Goal: Answer question/provide support: Share knowledge or assist other users

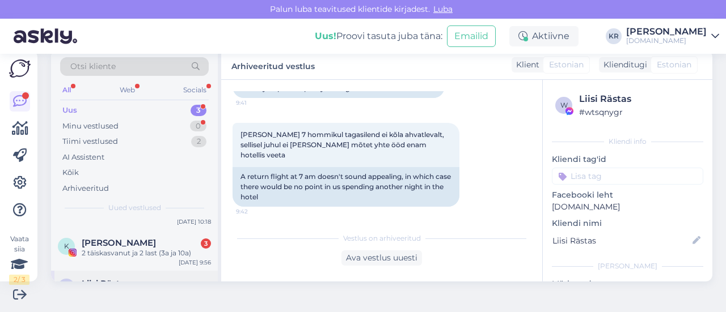
scroll to position [80, 0]
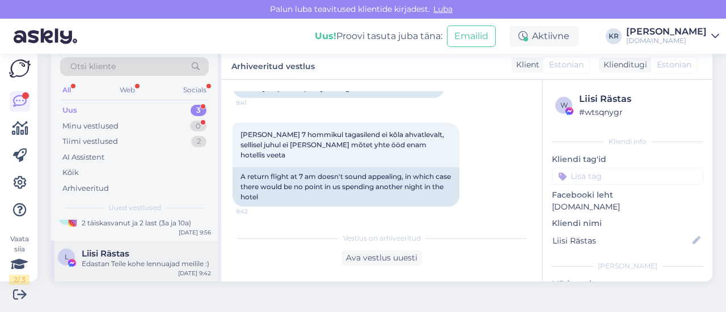
click at [154, 263] on div "Edastan Teile kohe lennuajad meilile :)" at bounding box center [146, 264] width 129 height 10
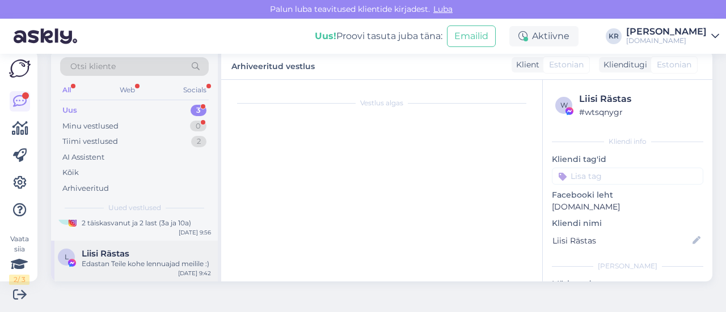
scroll to position [1710, 0]
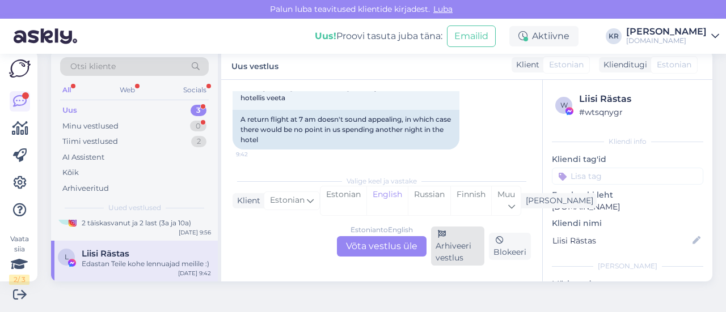
click at [454, 246] on div "Arhiveeri vestlus" at bounding box center [457, 246] width 53 height 39
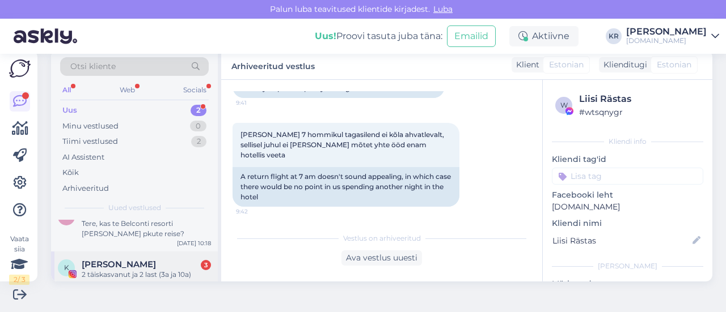
scroll to position [29, 0]
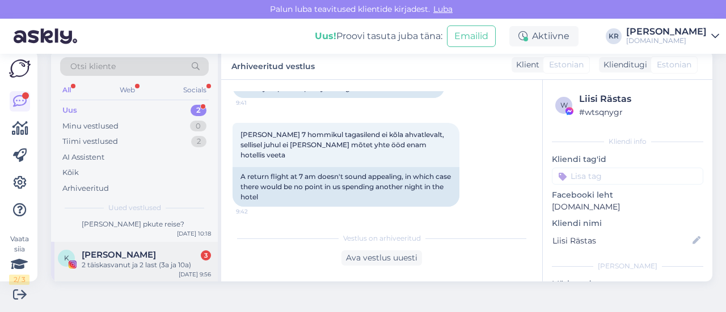
click at [134, 268] on div "2 täiskasvanut ja 2 last (3a ja 10a)" at bounding box center [146, 265] width 129 height 10
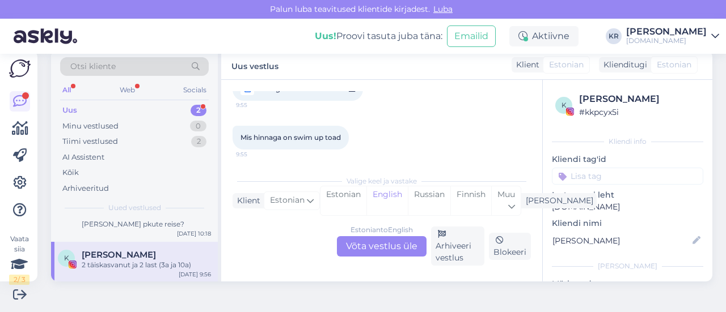
scroll to position [2358, 0]
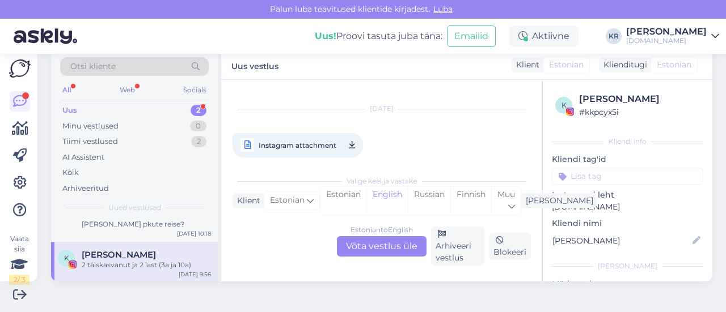
click at [325, 138] on span "Instagram attachment" at bounding box center [298, 145] width 78 height 14
click at [390, 239] on div "Estonian to English Võta vestlus üle" at bounding box center [382, 246] width 90 height 20
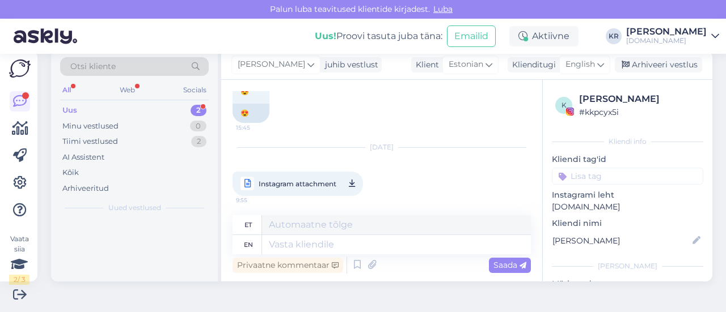
scroll to position [0, 0]
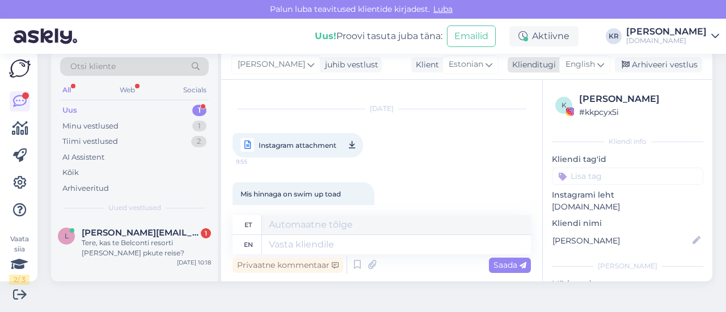
click at [576, 63] on span "English" at bounding box center [579, 64] width 29 height 12
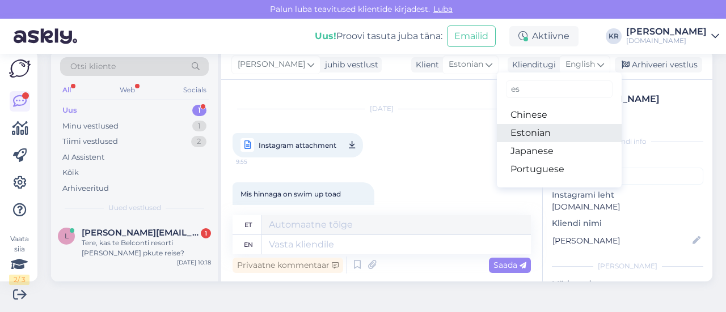
type input "es"
click at [529, 130] on link "Estonian" at bounding box center [559, 133] width 125 height 18
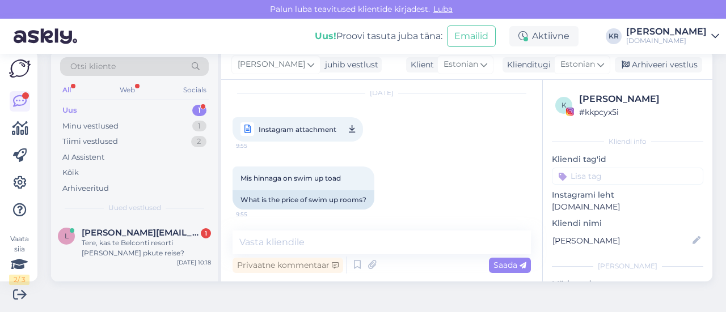
scroll to position [2431, 0]
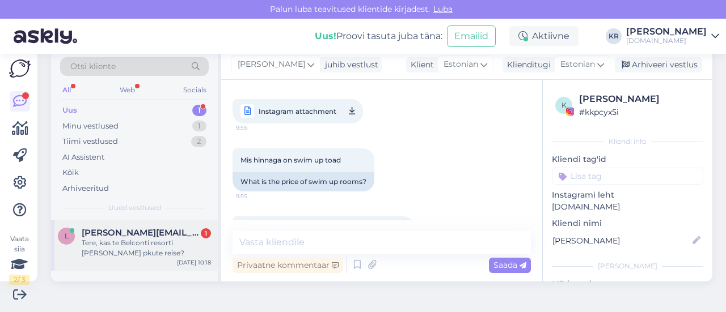
click at [185, 250] on div "Tere, kas te Belconti resorti [PERSON_NAME] pkute reise?" at bounding box center [146, 248] width 129 height 20
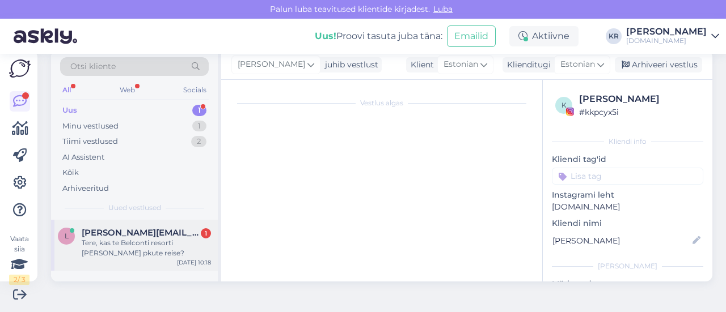
scroll to position [24, 0]
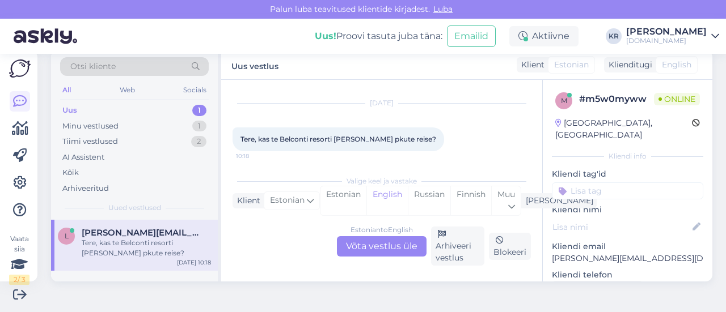
click at [379, 238] on div "Estonian to English Võta vestlus üle" at bounding box center [382, 246] width 90 height 20
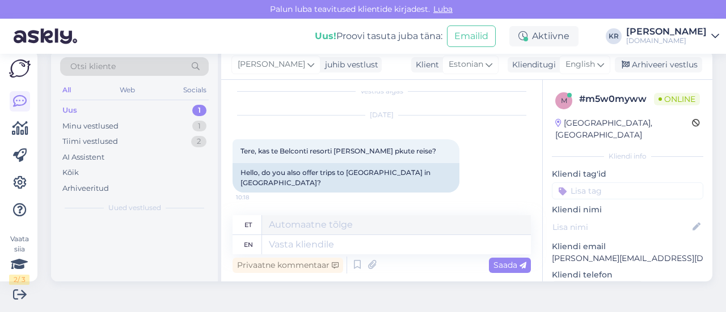
scroll to position [1, 0]
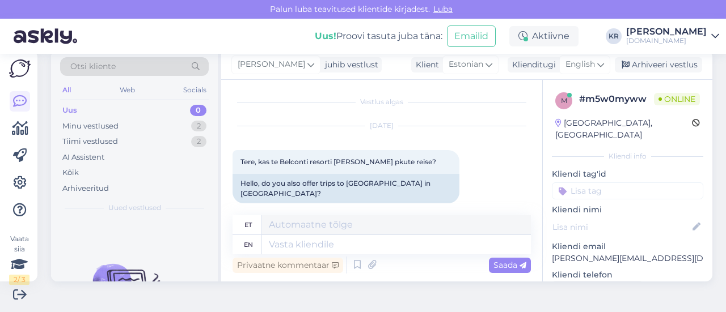
drag, startPoint x: 579, startPoint y: 69, endPoint x: 571, endPoint y: 79, distance: 12.9
click at [579, 69] on span "English" at bounding box center [579, 64] width 29 height 12
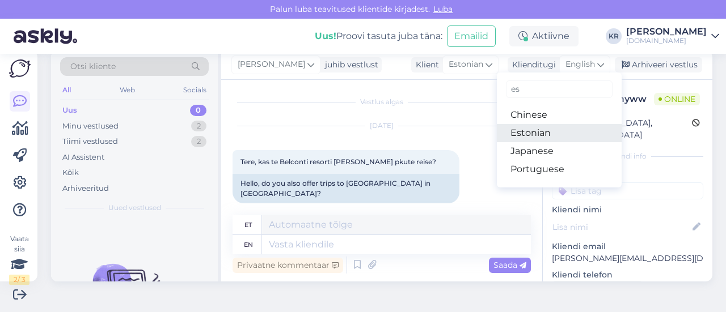
click at [532, 129] on link "Estonian" at bounding box center [559, 133] width 125 height 18
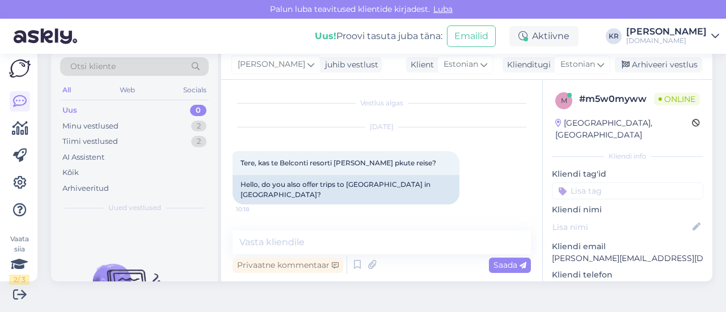
scroll to position [0, 0]
click at [319, 239] on textarea at bounding box center [382, 243] width 298 height 24
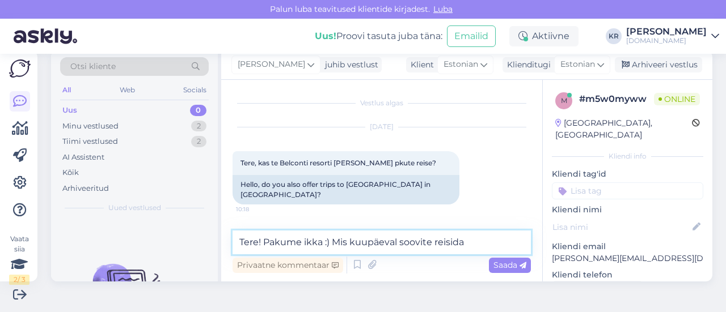
type textarea "Tere! Pakume ikka :) Mis kuupäeval soovite reisida?"
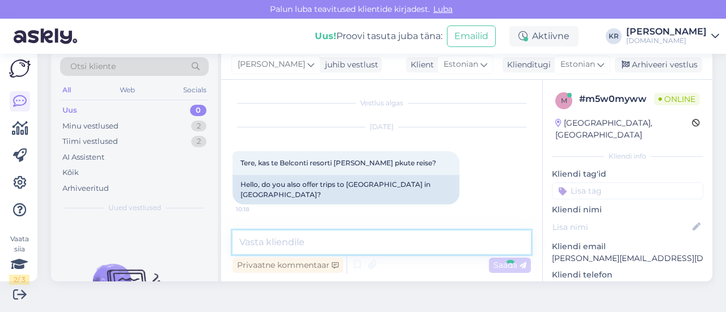
scroll to position [35, 0]
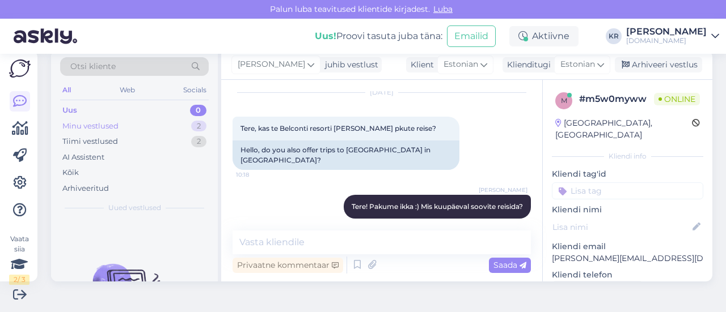
click at [163, 128] on div "Minu vestlused 2" at bounding box center [134, 127] width 149 height 16
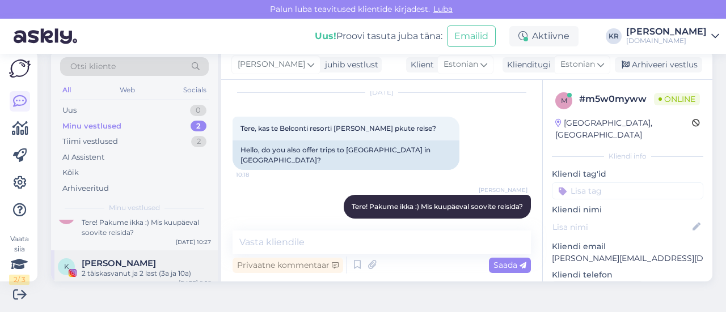
scroll to position [29, 0]
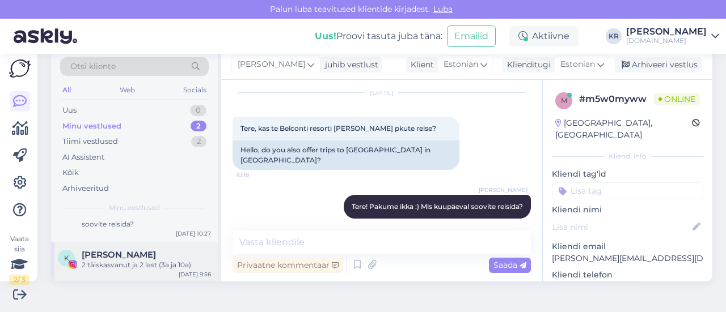
click at [142, 267] on div "2 täiskasvanut ja 2 last (3a ja 10a)" at bounding box center [146, 265] width 129 height 10
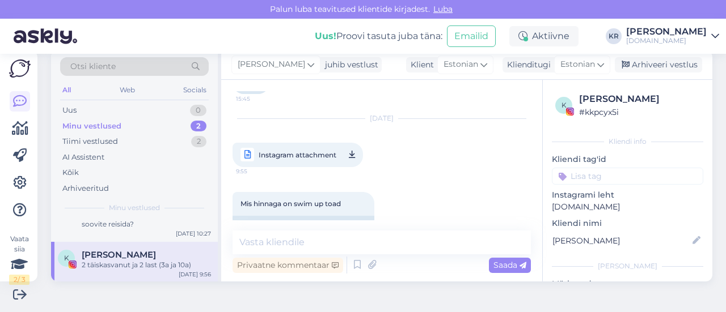
scroll to position [2431, 0]
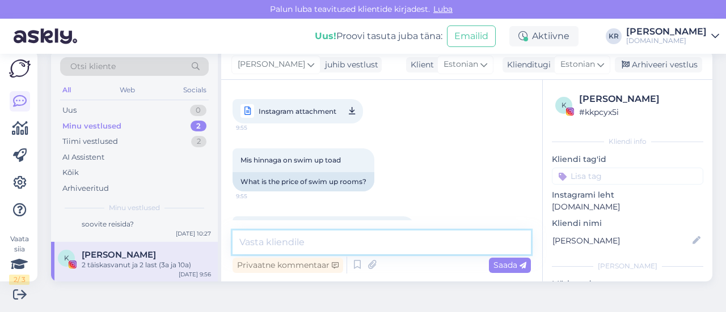
click at [303, 236] on textarea at bounding box center [382, 243] width 298 height 24
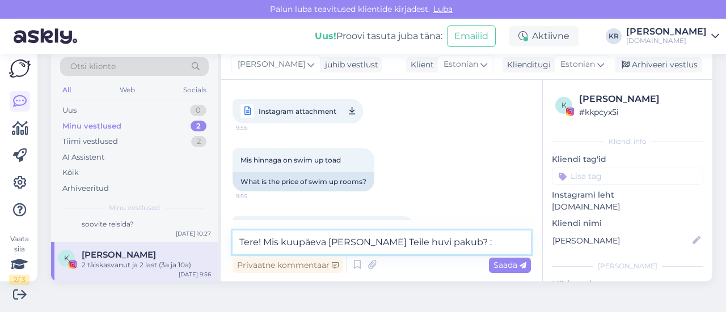
type textarea "Tere! Mis kuupäeva [PERSON_NAME] Teile huvi pakub? :)"
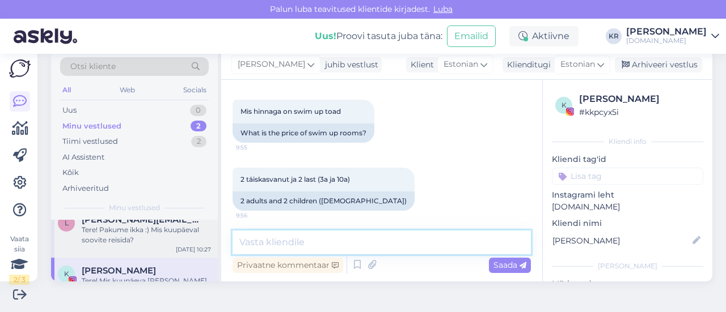
scroll to position [0, 0]
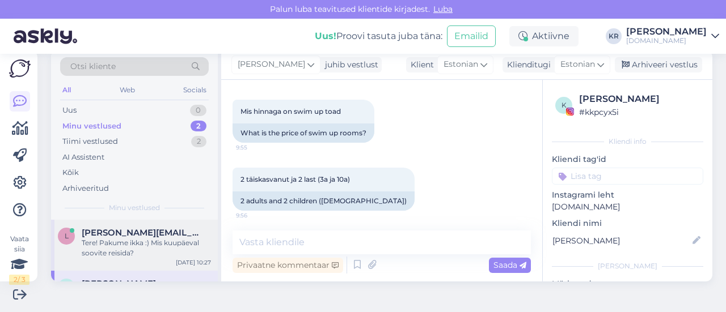
click at [156, 246] on div "Tere! Pakume ikka :) Mis kuupäeval soovite reisida?" at bounding box center [146, 248] width 129 height 20
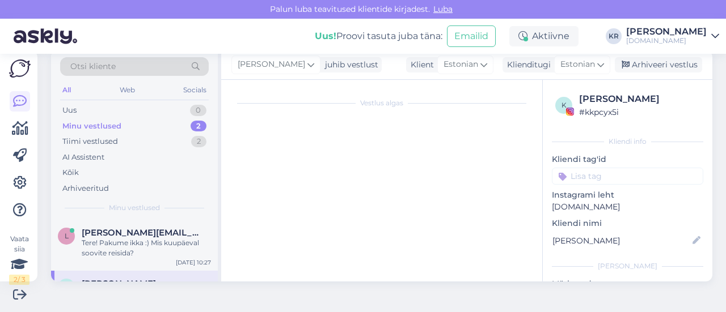
scroll to position [35, 0]
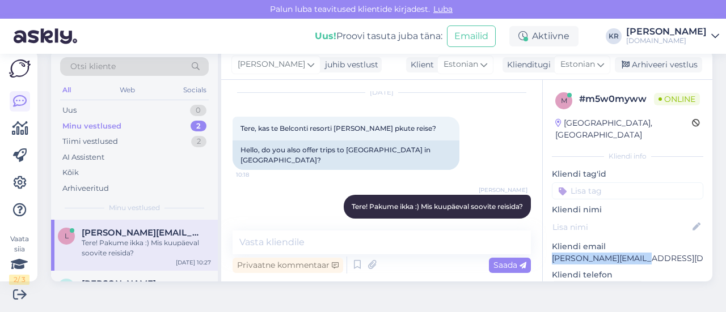
drag, startPoint x: 626, startPoint y: 243, endPoint x: 542, endPoint y: 246, distance: 84.0
copy p "[PERSON_NAME][EMAIL_ADDRESS][DOMAIN_NAME]"
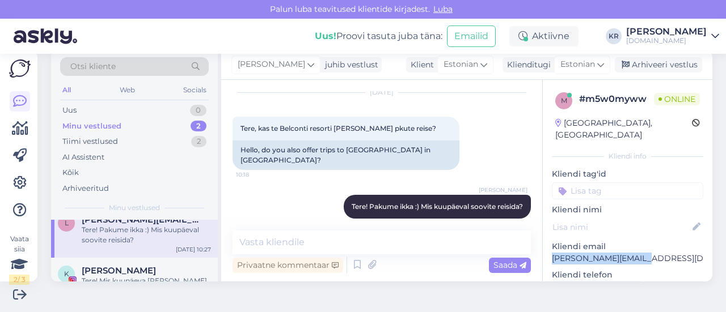
scroll to position [0, 0]
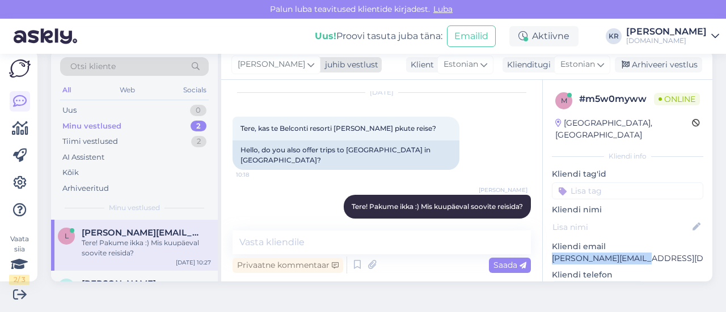
click at [272, 63] on span "[PERSON_NAME]" at bounding box center [271, 64] width 67 height 12
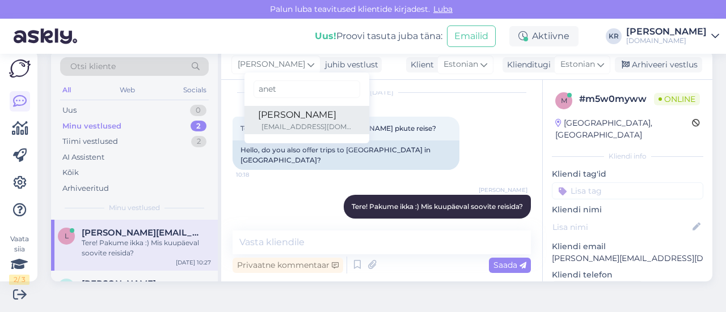
type input "anet"
click at [278, 123] on div "[EMAIL_ADDRESS][DOMAIN_NAME]" at bounding box center [308, 127] width 94 height 10
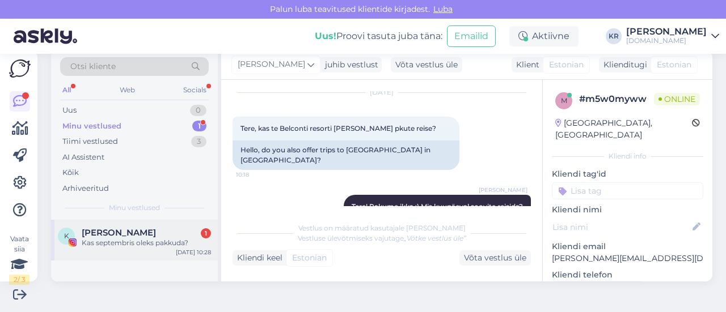
click at [133, 236] on span "[PERSON_NAME]" at bounding box center [119, 233] width 74 height 10
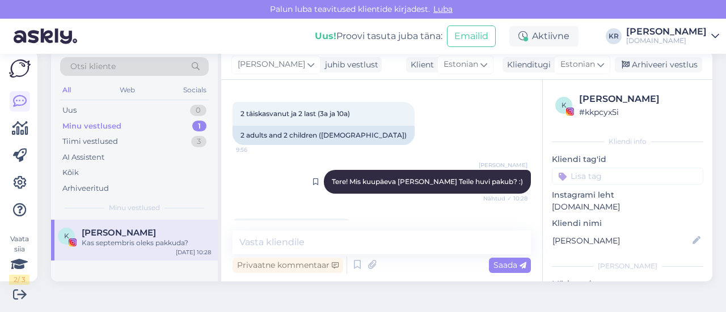
scroll to position [2528, 0]
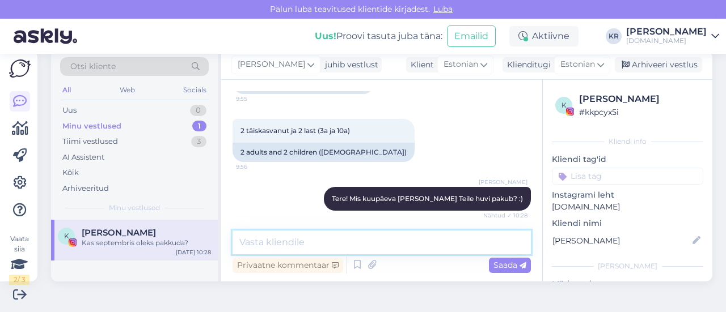
click at [332, 238] on textarea at bounding box center [382, 243] width 298 height 24
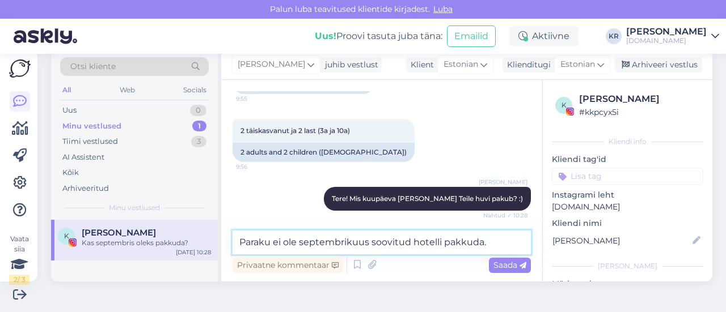
click at [495, 242] on textarea "Paraku ei ole septembrikuus soovitud hotelli pakkuda." at bounding box center [382, 243] width 298 height 24
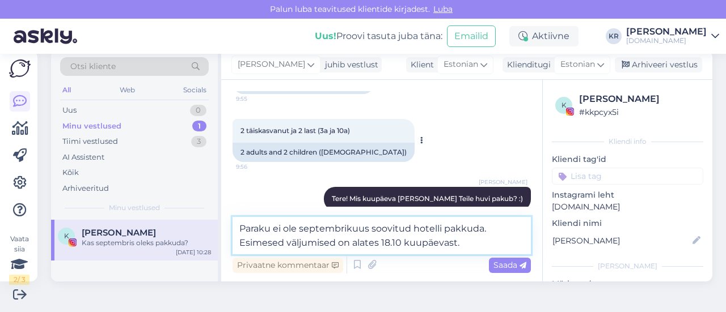
scroll to position [2472, 0]
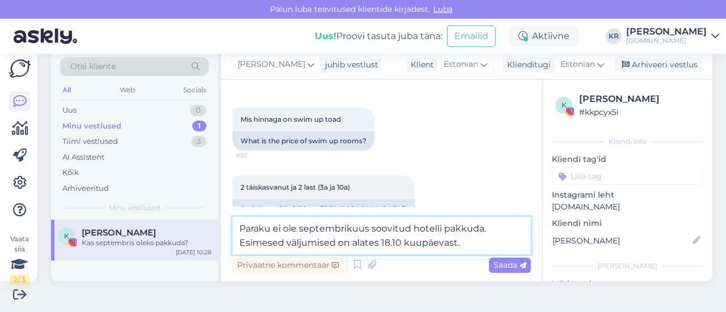
click at [466, 240] on textarea "Paraku ei ole septembrikuus soovitud hotelli pakkuda. Esimesed väljumised on al…" at bounding box center [382, 235] width 298 height 37
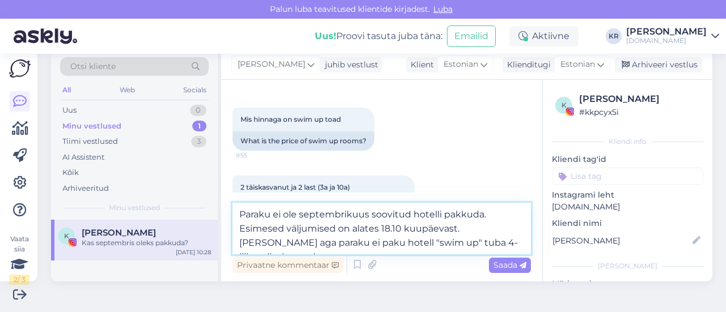
click at [459, 230] on textarea "Paraku ei ole septembrikuus soovitud hotelli pakkuda. Esimesed väljumised on al…" at bounding box center [382, 229] width 298 height 52
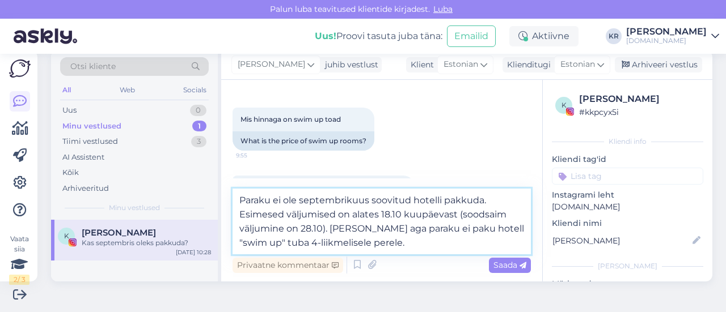
click at [389, 241] on textarea "Paraku ei ole septembrikuus soovitud hotelli pakkuda. Esimesed väljumised on al…" at bounding box center [382, 222] width 298 height 66
type textarea "Paraku ei ole septembrikuus soovitud hotelli pakkuda. Esimesed väljumised on al…"
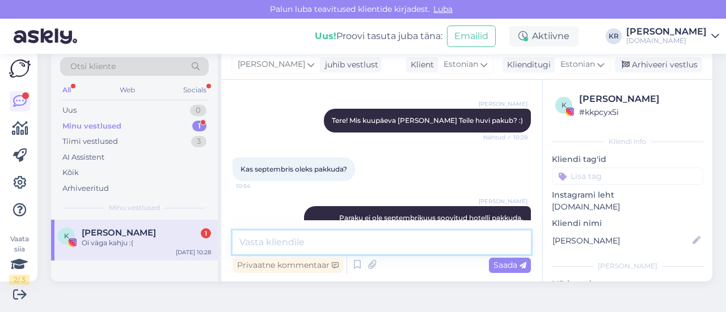
scroll to position [2656, 0]
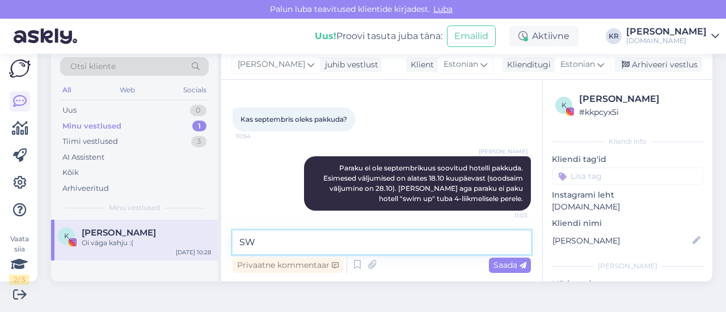
type textarea "S"
type textarea "Kas oktoobrikuus sobiks Teile reisida?"
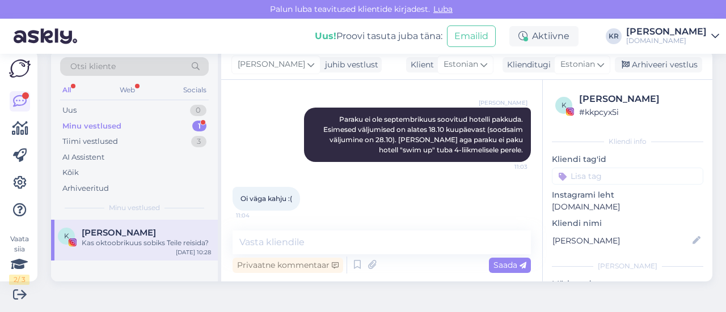
click at [145, 121] on div "Minu vestlused 1" at bounding box center [134, 127] width 149 height 16
click at [132, 241] on div "Kas oktoobrikuus sobiks Teile reisida?" at bounding box center [146, 243] width 129 height 10
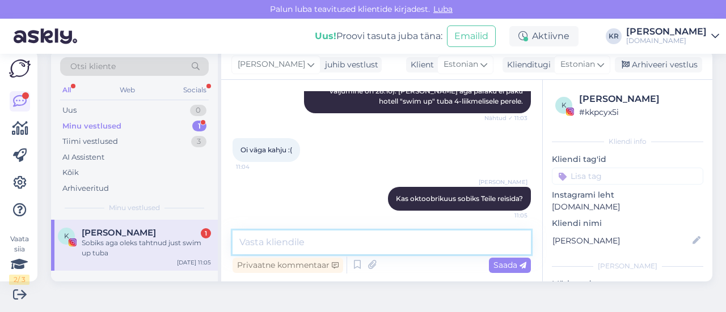
click at [308, 236] on textarea at bounding box center [382, 243] width 298 height 24
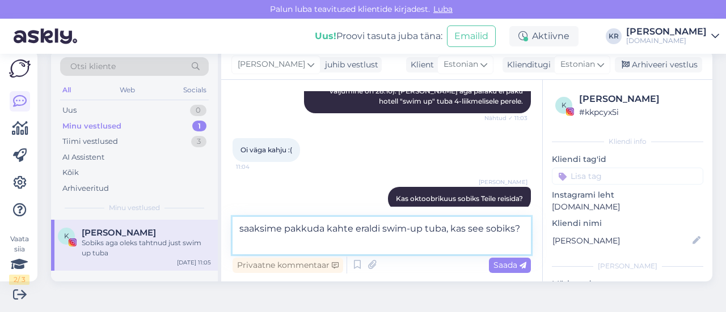
type textarea "saaksime pakkuda kahte eraldi swim-up tuba, kas see sobiks?"
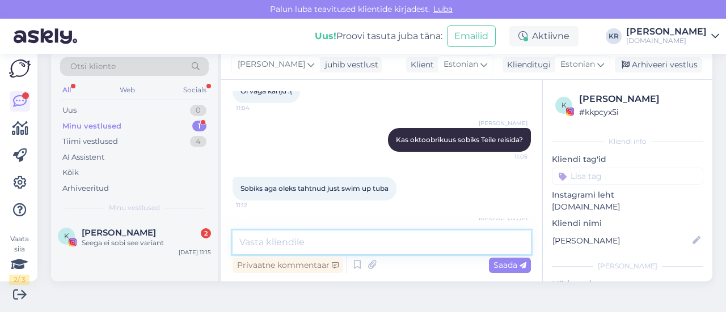
scroll to position [2911, 0]
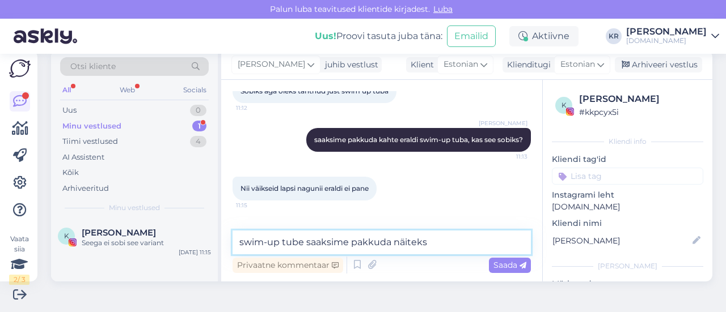
paste textarea "Jaz Aquaviva (5)"
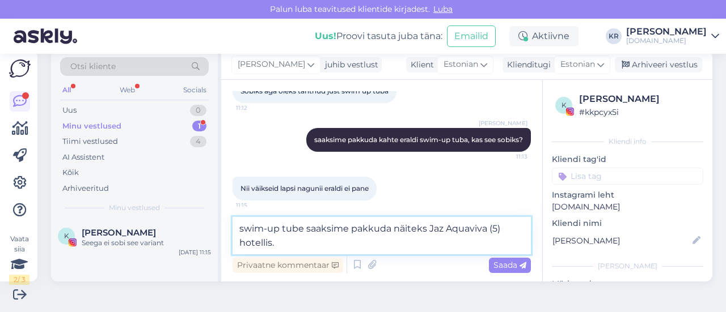
click at [349, 231] on textarea "swim-up tube saaksime pakkuda näiteks Jaz Aquaviva (5) hotellis." at bounding box center [382, 235] width 298 height 37
click at [297, 242] on textarea "swim-up tube saaksimeTeie perele pakkuda näiteks Jaz Aquaviva (5) hotellis." at bounding box center [382, 235] width 298 height 37
paste textarea "[GEOGRAPHIC_DATA] (5)"
drag, startPoint x: 462, startPoint y: 238, endPoint x: 469, endPoint y: 240, distance: 7.2
click at [464, 238] on textarea "swim-up tube saaksimeTeie perele pakkuda näiteks Jaz Aquaviva (5) või [GEOGRAPH…" at bounding box center [382, 235] width 298 height 37
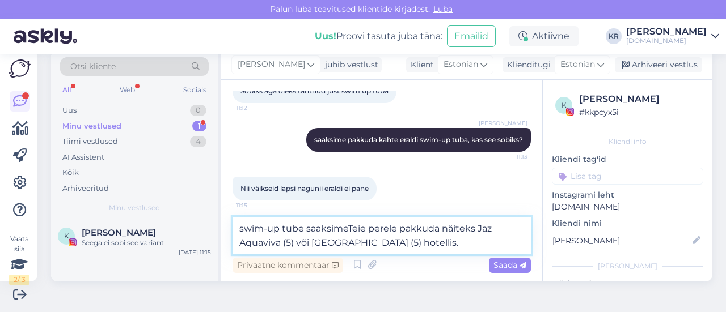
click at [473, 246] on textarea "swim-up tube saaksimeTeie perele pakkuda näiteks Jaz Aquaviva (5) või [GEOGRAPH…" at bounding box center [382, 235] width 298 height 37
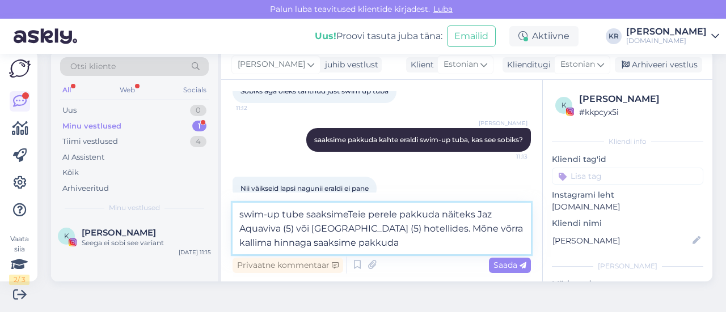
paste textarea "Rixos Premium Magawish (5)"
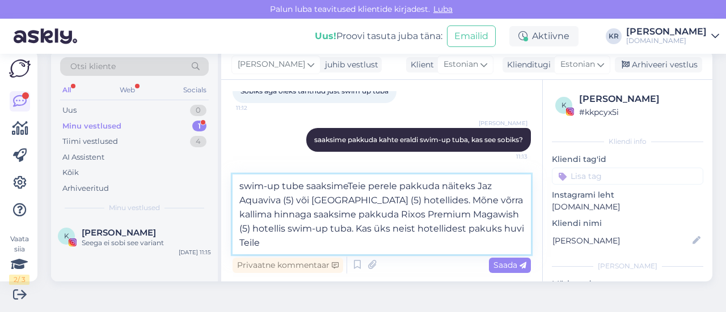
type textarea "swim-up tube saaksimeTeie perele pakkuda näiteks Jaz Aquaviva (5) või [GEOGRAPH…"
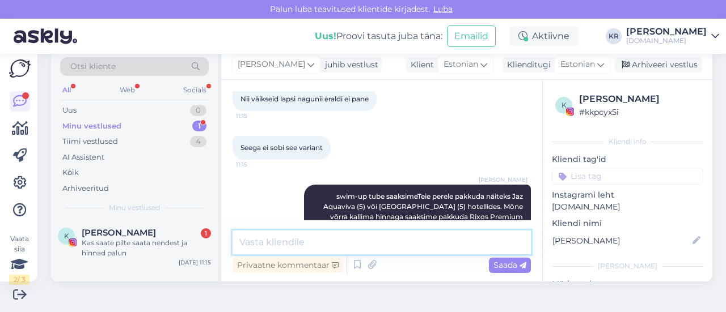
scroll to position [3049, 0]
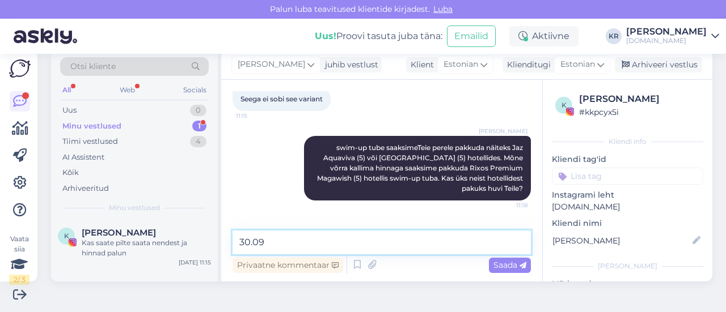
paste textarea "Jaz Aquaviva 5*"
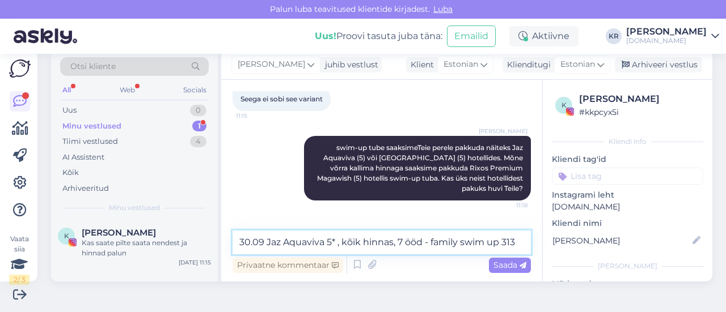
scroll to position [3056, 0]
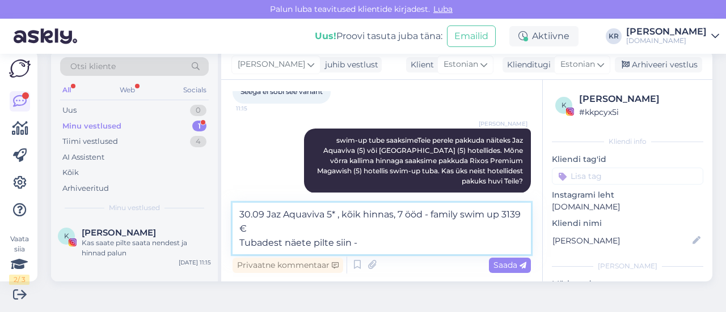
paste textarea "[URL][DOMAIN_NAME]"
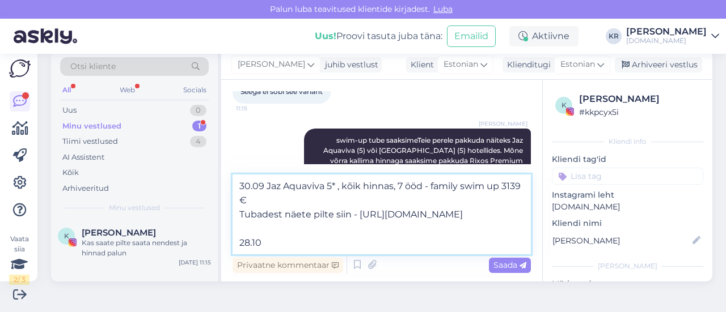
paste textarea "[GEOGRAPHIC_DATA] (5)"
paste textarea "Deluxe Family Swim-Up"
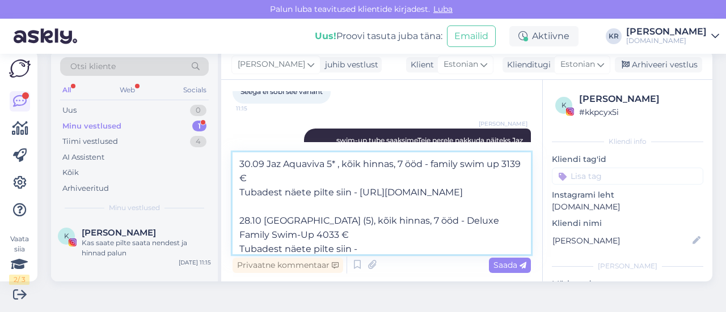
paste textarea "[URL][DOMAIN_NAME]"
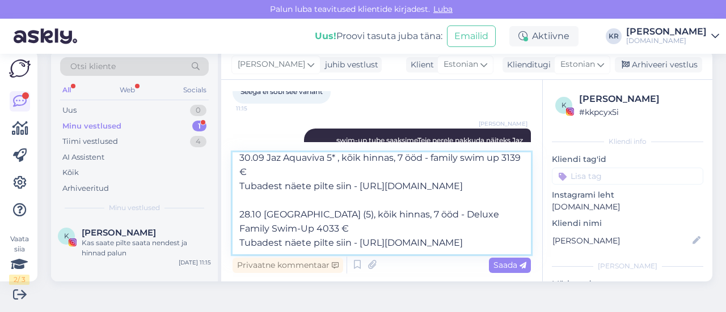
scroll to position [28, 0]
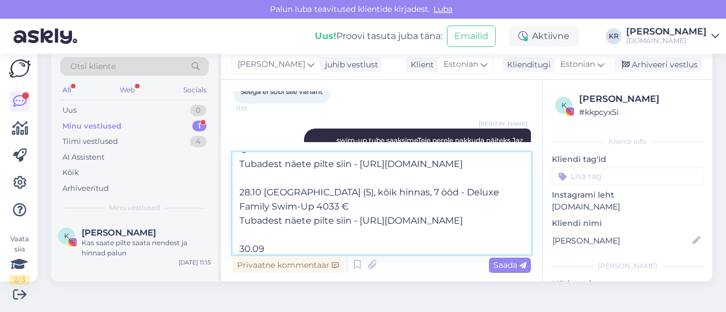
paste textarea "Rixos Premium Magawish 5*"
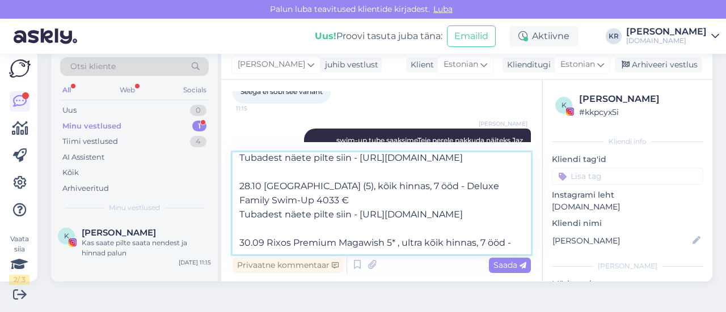
paste textarea "Lagoon Swim Up Suite"
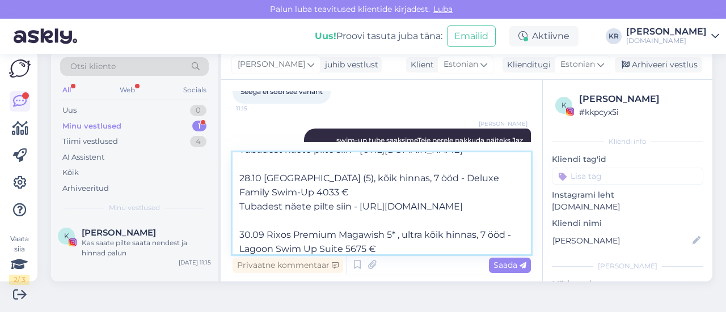
scroll to position [57, 0]
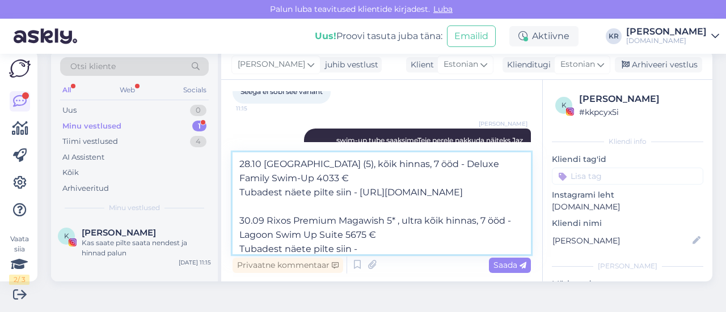
paste textarea "[URL][DOMAIN_NAME]"
type textarea "30.09 Jaz Aquaviva 5* , kõik hinnas, 7 ööd - family swim up 3139 € Tubadest näe…"
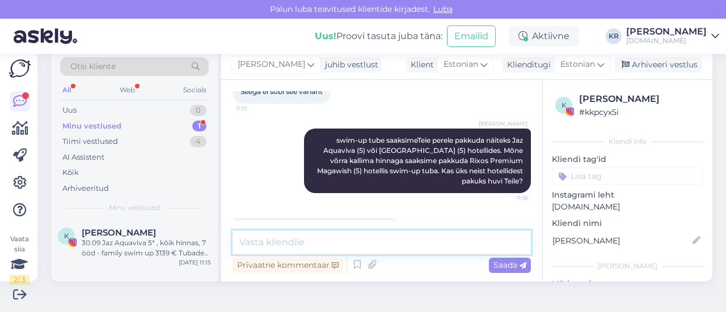
scroll to position [0, 0]
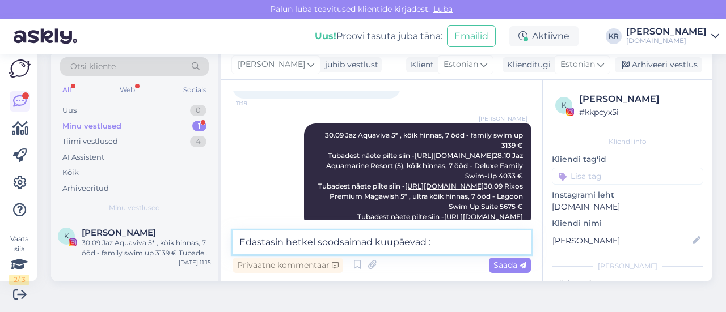
type textarea "Edastasin hetkel soodsaimad kuupäevad :)"
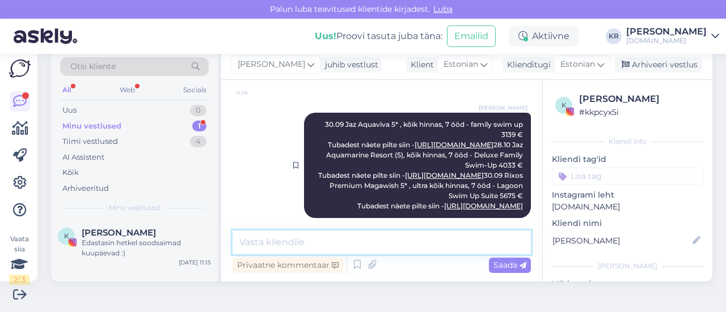
scroll to position [3249, 0]
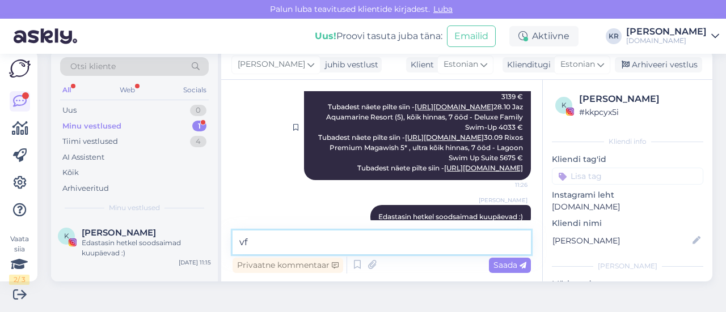
type textarea "vfg"
drag, startPoint x: 297, startPoint y: 245, endPoint x: 179, endPoint y: 231, distance: 118.8
click at [179, 233] on div "Otsi kliente All Web Socials Uus 0 Minu vestlused 1 Tiimi vestlused 4 AI Assist…" at bounding box center [381, 165] width 661 height 231
click at [138, 126] on div "Minu vestlused 1" at bounding box center [134, 127] width 149 height 16
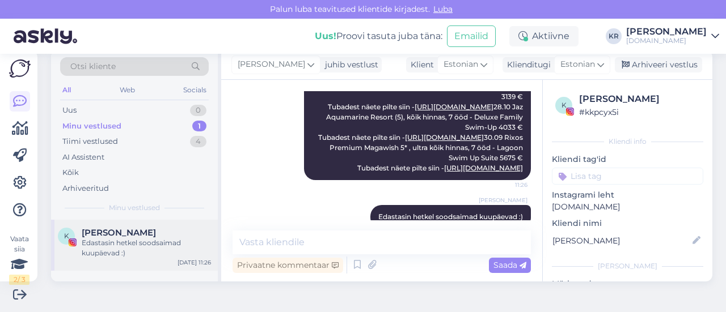
click at [130, 238] on div "Edastasin hetkel soodsaimad kuupäevad :)" at bounding box center [146, 248] width 129 height 20
click at [124, 128] on div "Minu vestlused 1" at bounding box center [134, 127] width 149 height 16
click at [142, 109] on div "Uus 1" at bounding box center [134, 111] width 149 height 16
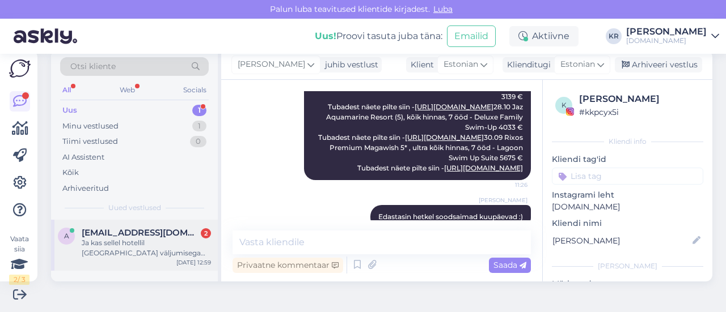
click at [174, 222] on div "a [EMAIL_ADDRESS][DOMAIN_NAME] 2 Ja kas sellel hotellil [GEOGRAPHIC_DATA] välju…" at bounding box center [134, 245] width 167 height 51
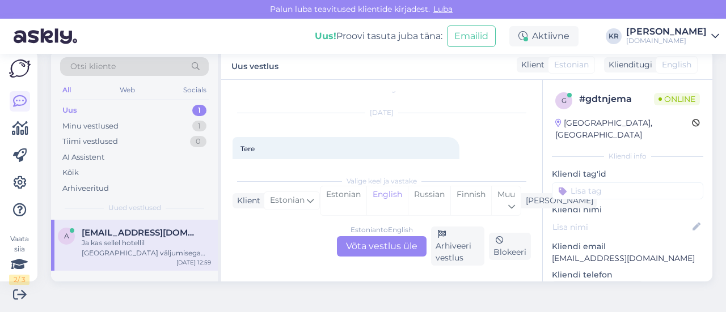
scroll to position [71, 0]
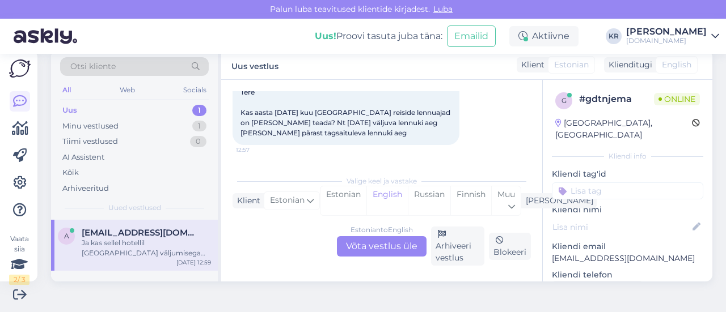
click at [398, 240] on div "Estonian to English Võta vestlus üle" at bounding box center [382, 246] width 90 height 20
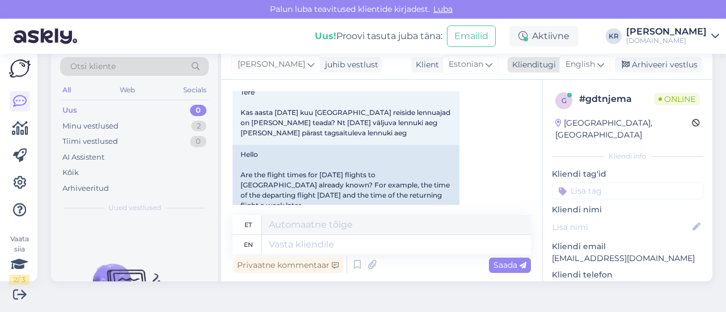
click at [571, 66] on span "English" at bounding box center [579, 64] width 29 height 12
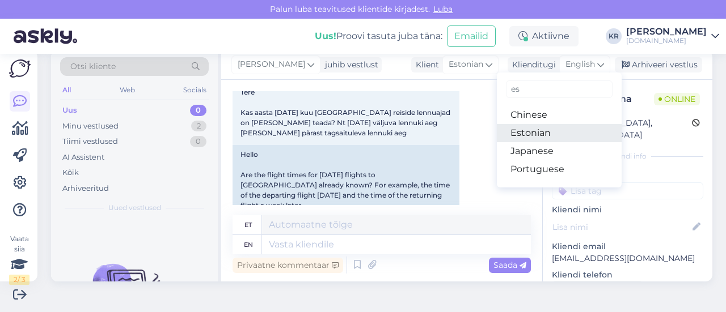
click at [540, 133] on link "Estonian" at bounding box center [559, 133] width 125 height 18
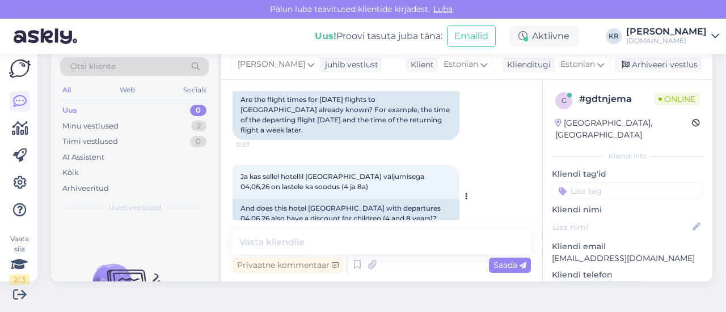
scroll to position [156, 0]
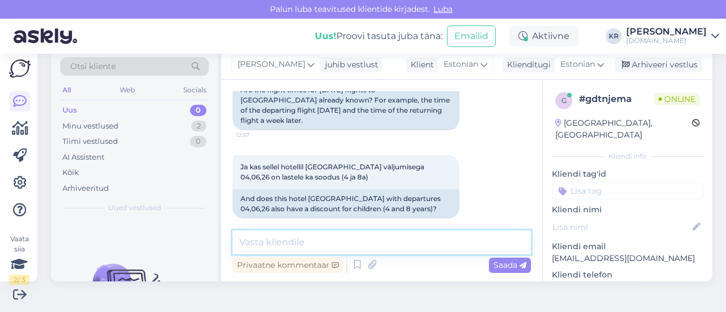
click at [343, 240] on textarea at bounding box center [382, 243] width 298 height 24
type textarea "Tere!"
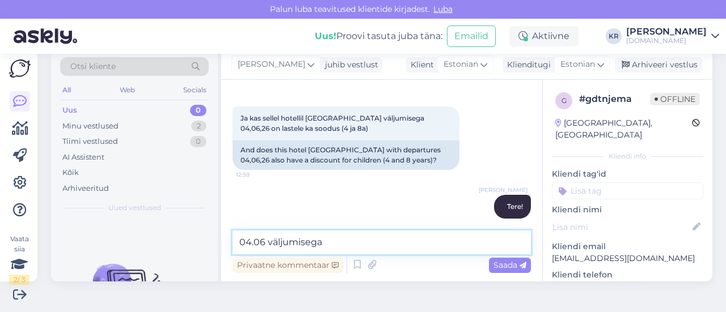
click at [237, 240] on textarea "04.06 väljumisega" at bounding box center [382, 243] width 298 height 24
click at [394, 248] on textarea "Saadan 04.06 väljumisega" at bounding box center [382, 243] width 298 height 24
paste textarea "EFTALIA SPLASH RESORT"
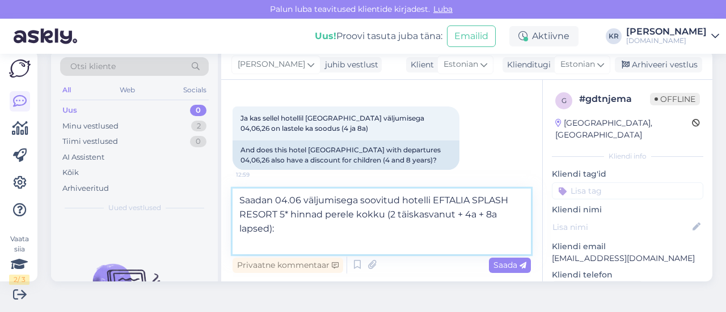
paste textarea "STANDARD LARGE ROOM"
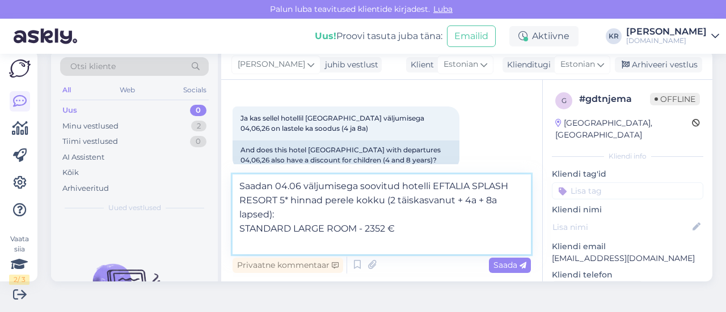
paste textarea "FAMILY ROOM - A"
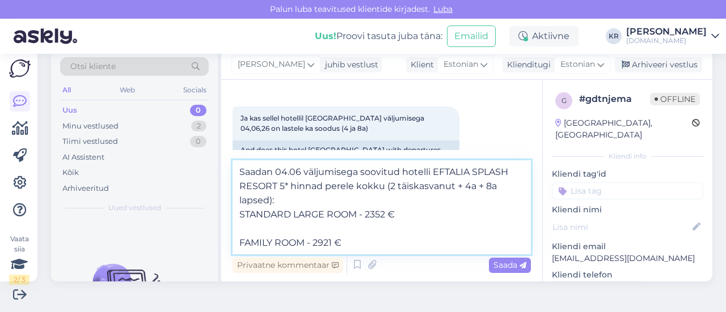
click at [314, 228] on textarea "Saadan 04.06 väljumisega soovitud hotelli EFTALIA SPLASH RESORT 5* hinnad perel…" at bounding box center [382, 208] width 298 height 94
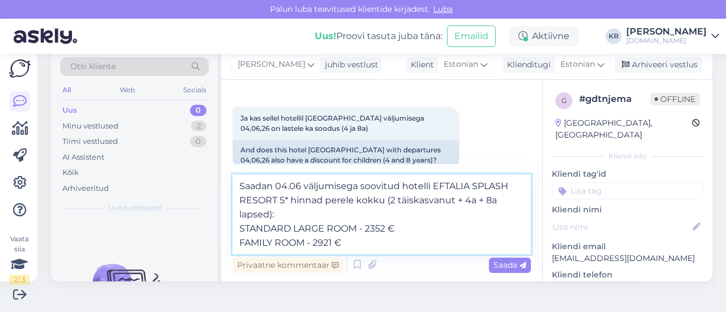
type textarea "Saadan 04.06 väljumisega soovitud hotelli EFTALIA SPLASH RESORT 5* hinnad perel…"
click at [409, 243] on textarea "Saadan 04.06 väljumisega soovitud hotelli EFTALIA SPLASH RESORT 5* hinnad perel…" at bounding box center [382, 215] width 298 height 80
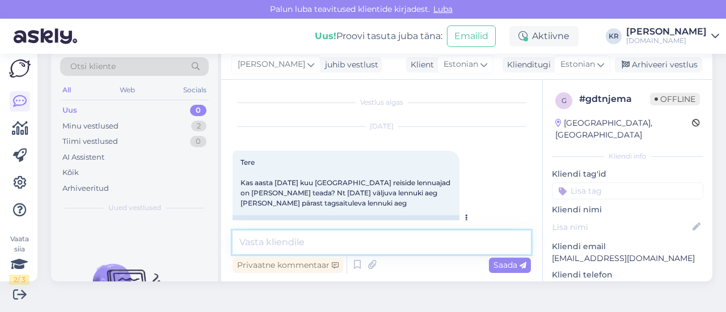
scroll to position [0, 0]
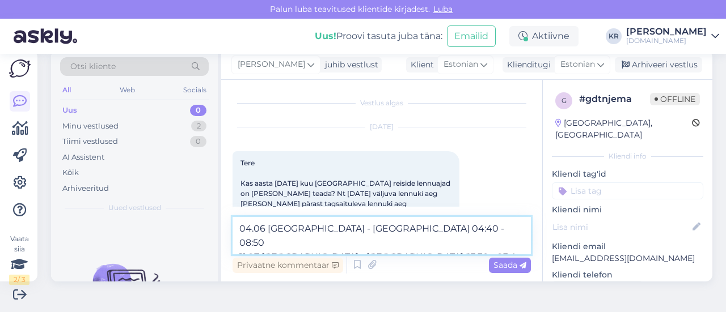
type textarea "04.06 [GEOGRAPHIC_DATA] - [GEOGRAPHIC_DATA] 04:40 - 08:50 11.07 [GEOGRAPHIC_DAT…"
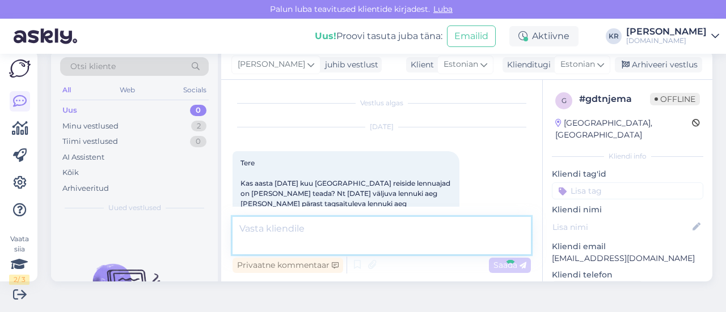
scroll to position [353, 0]
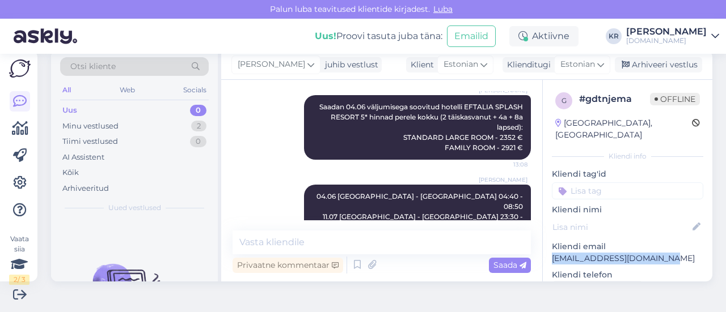
drag, startPoint x: 578, startPoint y: 244, endPoint x: 538, endPoint y: 242, distance: 39.7
copy p "[EMAIL_ADDRESS][DOMAIN_NAME]"
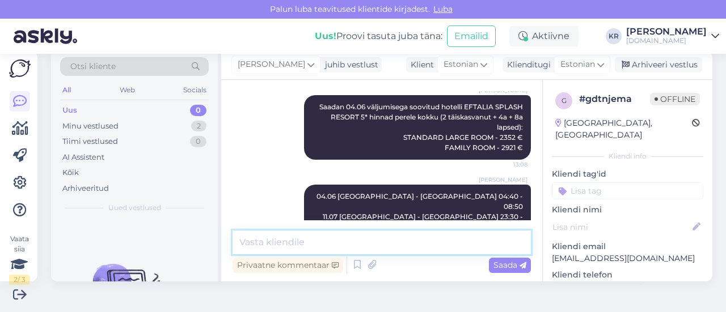
click at [407, 231] on textarea at bounding box center [382, 243] width 298 height 24
type textarea "Kas antud pakkumine oleks sobilik?"
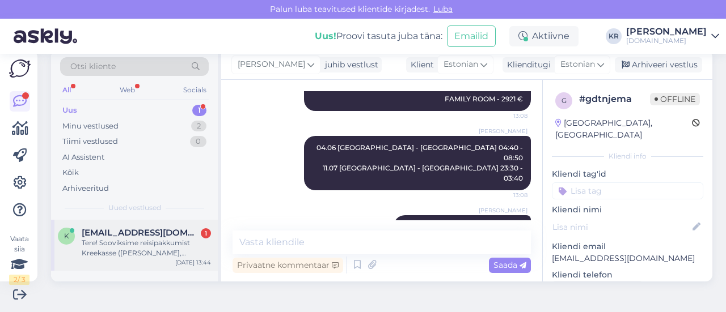
click at [177, 250] on div "Tere! Sooviksime reisipakkumist Kreekasse ([PERSON_NAME], [PERSON_NAME] jm). Mi…" at bounding box center [146, 248] width 129 height 20
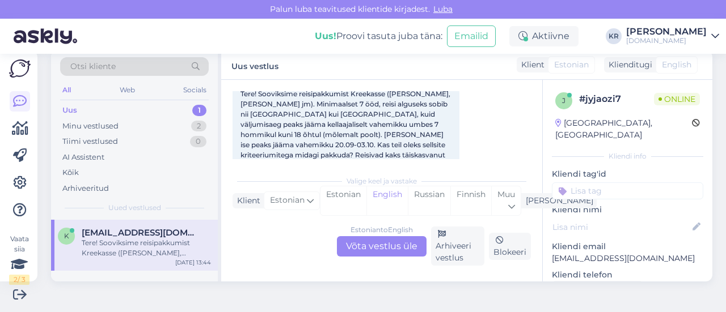
scroll to position [89, 0]
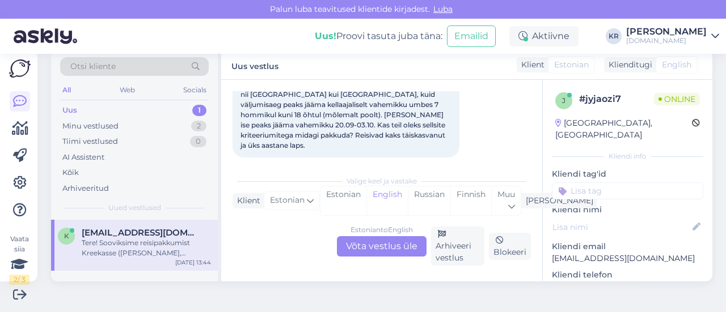
click at [375, 238] on div "Estonian to English Võta vestlus üle" at bounding box center [382, 246] width 90 height 20
click at [369, 248] on div "Estonian to English Võta vestlus üle" at bounding box center [382, 246] width 90 height 20
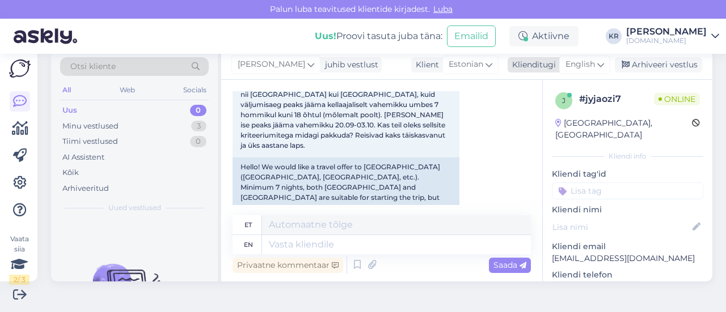
click at [589, 62] on div "English" at bounding box center [584, 65] width 51 height 18
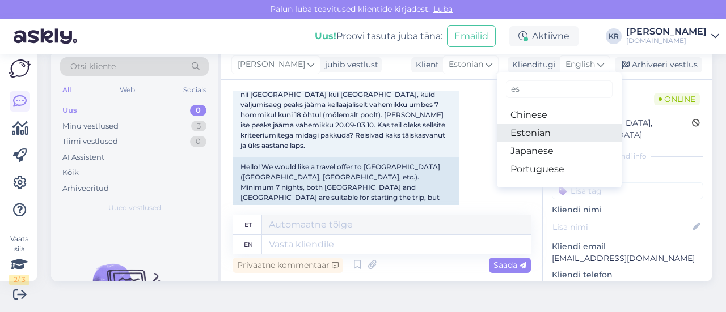
click at [550, 132] on link "Estonian" at bounding box center [559, 133] width 125 height 18
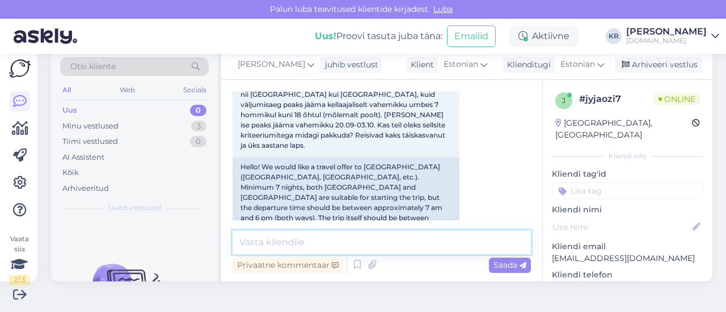
click at [413, 235] on textarea at bounding box center [382, 243] width 298 height 24
type textarea "t"
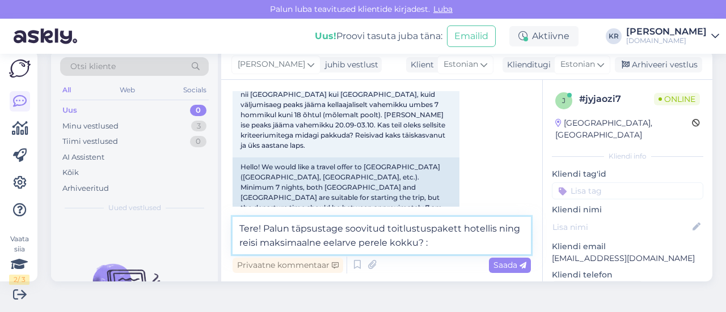
type textarea "Tere! Palun täpsustage soovitud toitlustuspakett hotellis ning reisi maksimaaln…"
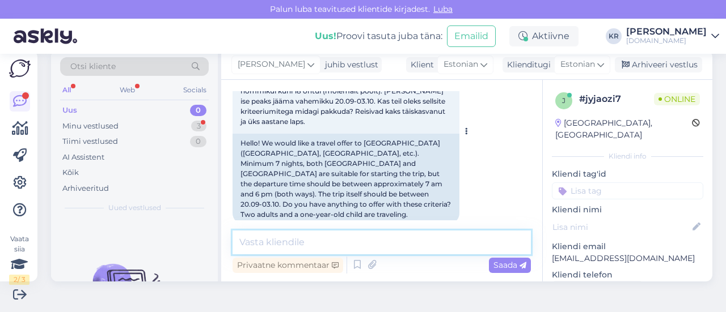
scroll to position [56, 0]
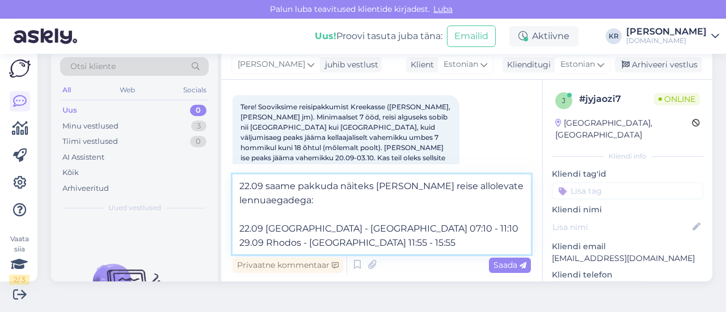
type textarea "22.09 saame pakkuda näiteks [PERSON_NAME] reise allolevate lennuaegadega: 22.09…"
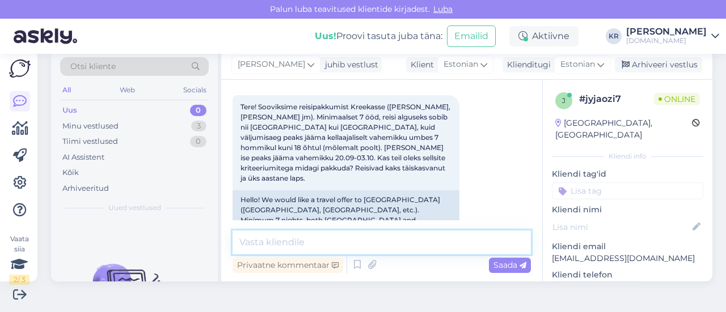
scroll to position [316, 0]
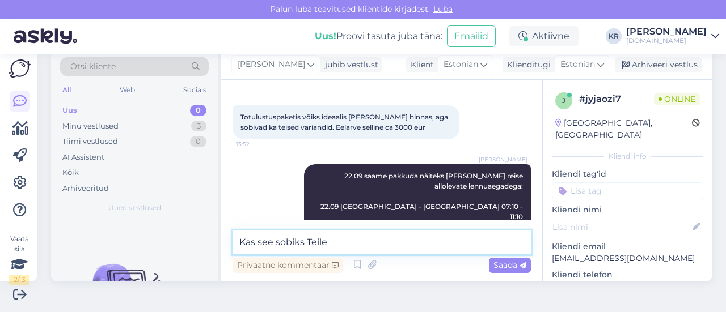
type textarea "Kas see sobiks Teile?"
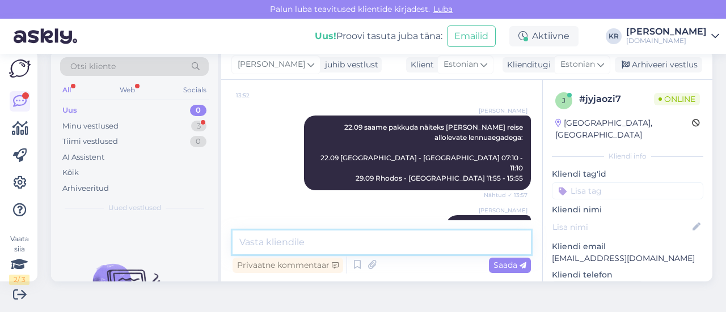
scroll to position [413, 0]
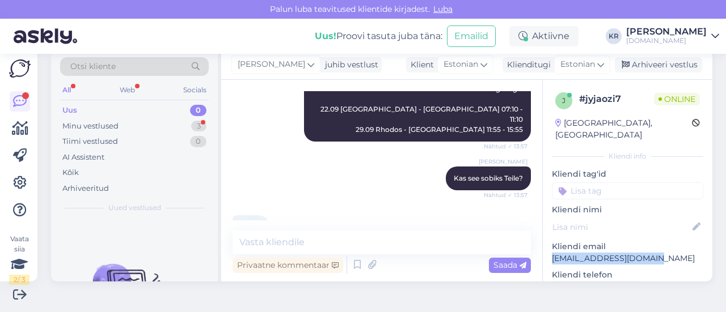
drag, startPoint x: 593, startPoint y: 252, endPoint x: 548, endPoint y: 250, distance: 45.4
drag, startPoint x: 551, startPoint y: 249, endPoint x: 390, endPoint y: 121, distance: 206.3
click at [390, 121] on div "[PERSON_NAME] 22.09 [PERSON_NAME] pakkuda näiteks [PERSON_NAME] reise allolevat…" at bounding box center [382, 104] width 298 height 100
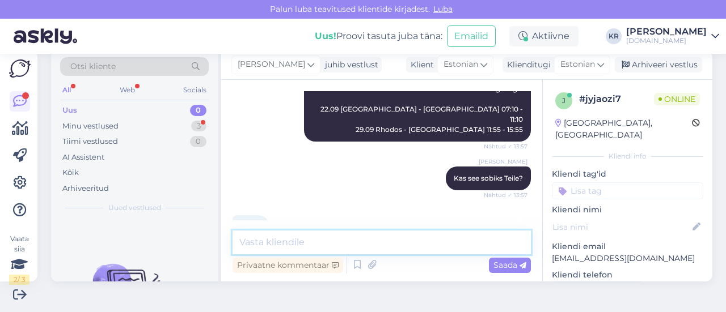
click at [348, 246] on textarea at bounding box center [382, 243] width 298 height 24
type textarea "Saadame pakkumised Teile meilile :)"
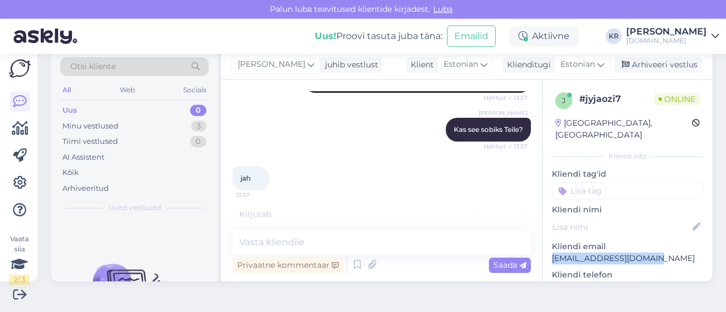
drag, startPoint x: 648, startPoint y: 241, endPoint x: 543, endPoint y: 243, distance: 104.4
copy p "[EMAIL_ADDRESS][DOMAIN_NAME]"
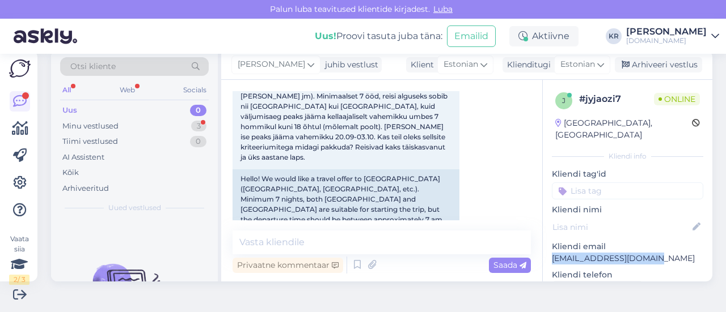
scroll to position [57, 0]
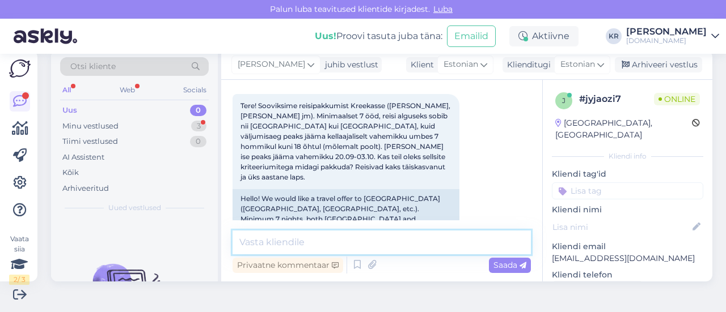
click at [363, 238] on textarea at bounding box center [382, 243] width 298 height 24
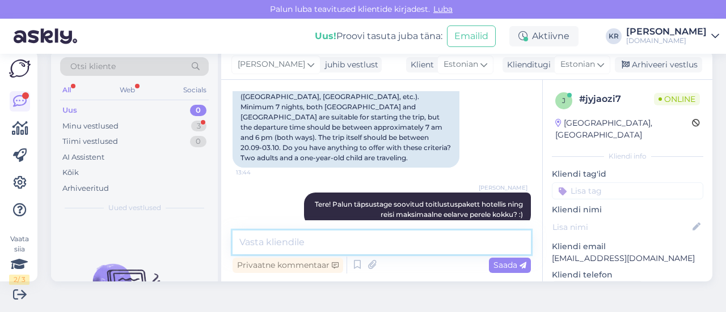
scroll to position [511, 0]
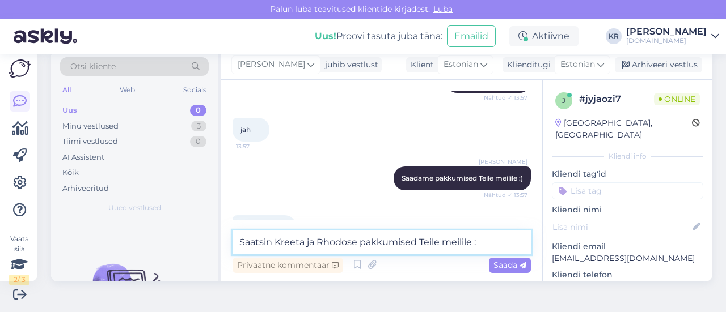
type textarea "Saatsin Kreeta ja Rhodose pakkumised Teile [GEOGRAPHIC_DATA] :)"
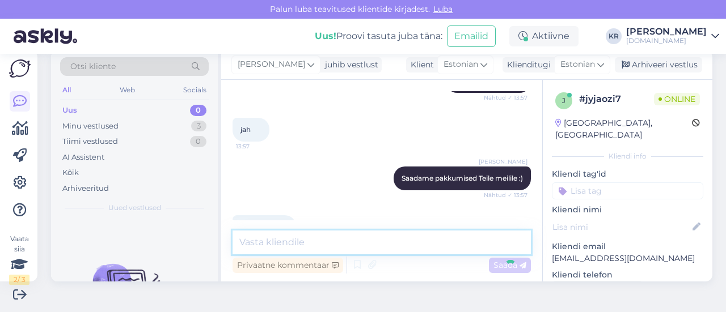
scroll to position [560, 0]
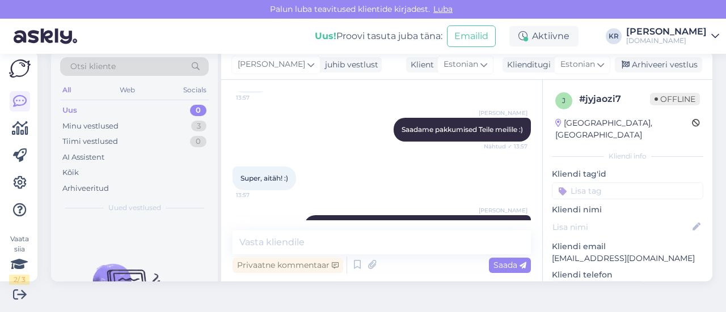
click at [129, 117] on div "Uus 0" at bounding box center [134, 111] width 149 height 16
click at [122, 121] on div "Minu vestlused 3" at bounding box center [134, 127] width 149 height 16
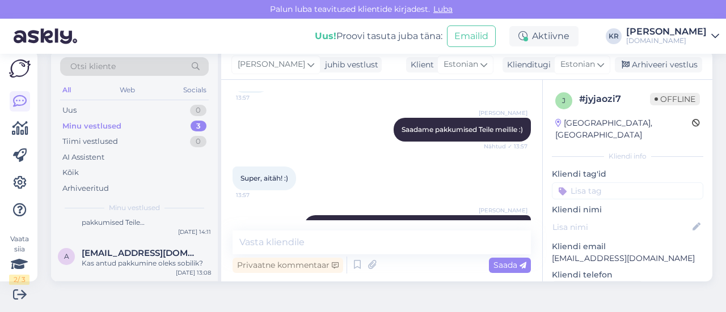
scroll to position [80, 0]
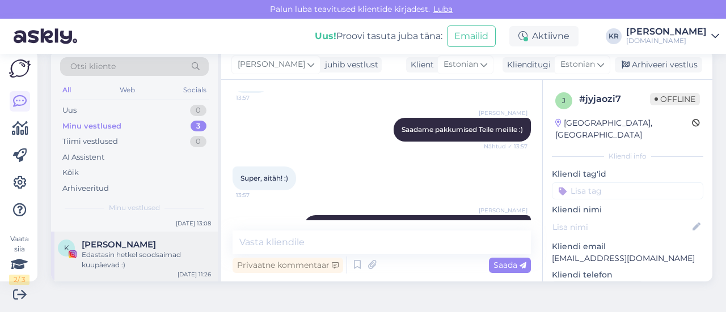
click at [147, 255] on div "Edastasin hetkel soodsaimad kuupäevad :)" at bounding box center [146, 260] width 129 height 20
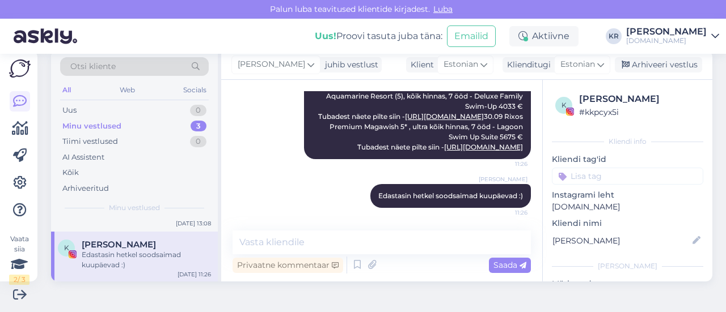
scroll to position [3249, 0]
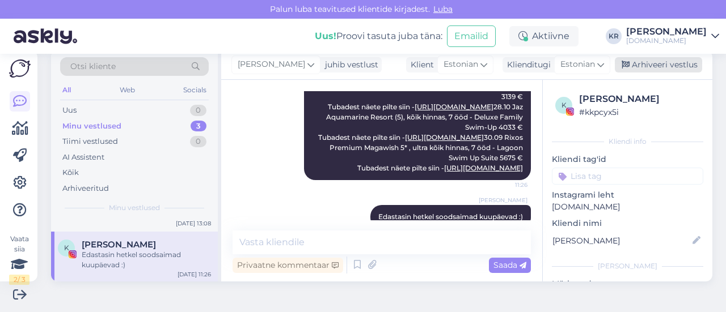
drag, startPoint x: 649, startPoint y: 65, endPoint x: 639, endPoint y: 69, distance: 11.7
click at [649, 64] on div "Arhiveeri vestlus" at bounding box center [658, 64] width 87 height 15
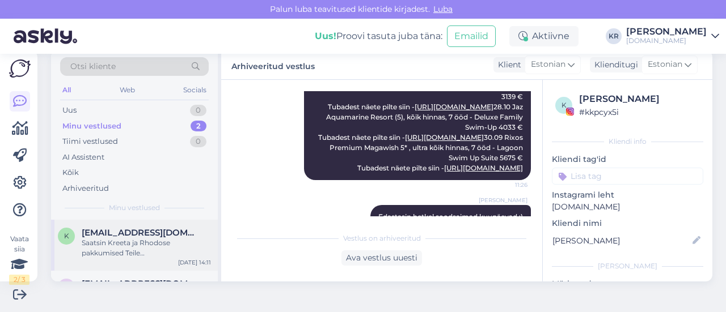
click at [132, 248] on div "Saatsin Kreeta ja Rhodose pakkumised Teile [GEOGRAPHIC_DATA] :)" at bounding box center [146, 248] width 129 height 20
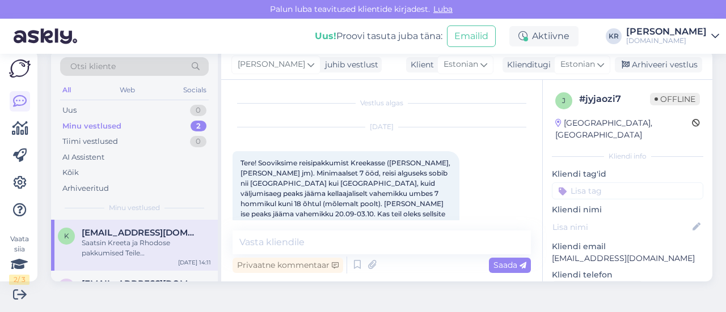
scroll to position [560, 0]
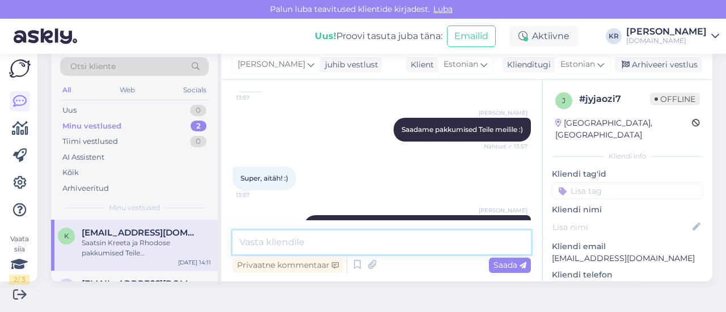
click at [422, 236] on textarea at bounding box center [382, 243] width 298 height 24
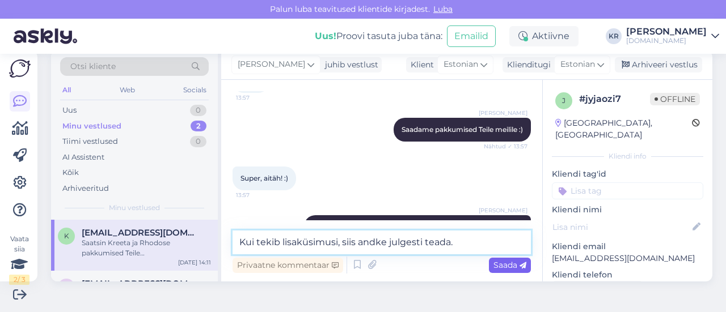
type textarea "Kui tekib lisaküsimusi, siis andke julgesti teada."
click at [493, 261] on span "Saada" at bounding box center [509, 265] width 33 height 10
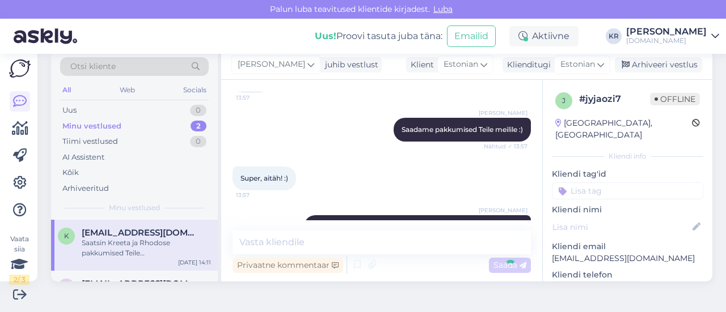
scroll to position [609, 0]
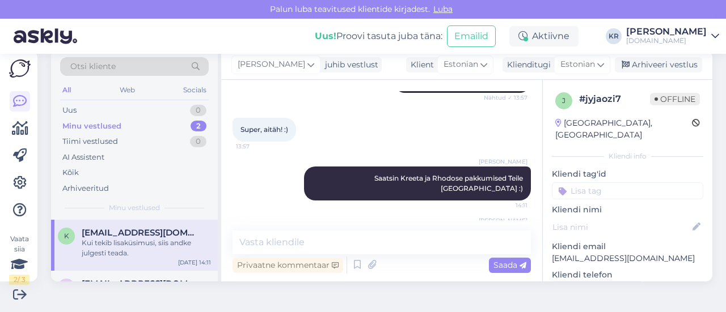
drag, startPoint x: 646, startPoint y: 67, endPoint x: 205, endPoint y: 264, distance: 482.6
click at [645, 67] on div "Arhiveeri vestlus" at bounding box center [658, 64] width 87 height 15
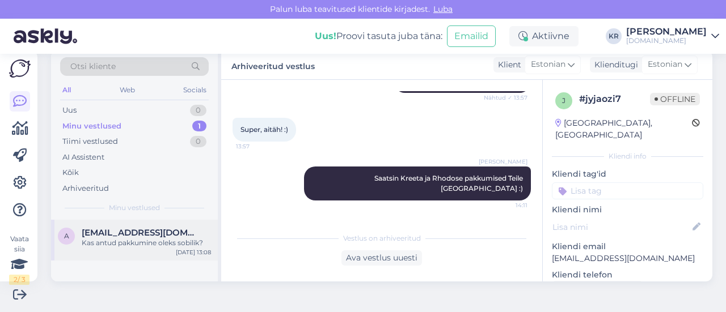
click at [164, 235] on span "[EMAIL_ADDRESS][DOMAIN_NAME]" at bounding box center [141, 233] width 118 height 10
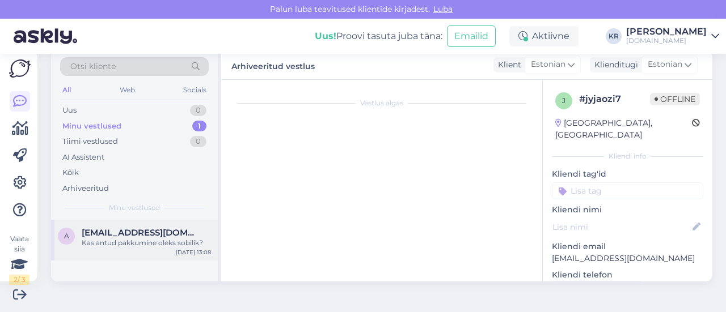
scroll to position [402, 0]
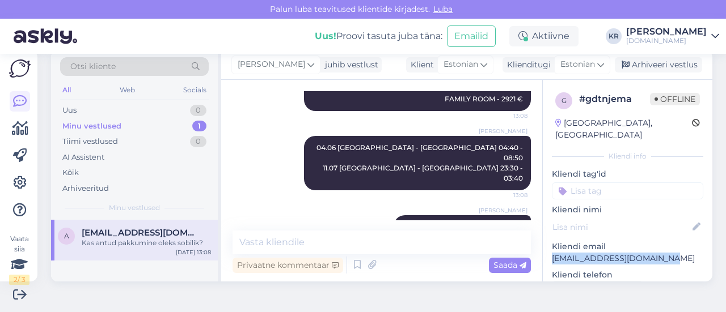
drag, startPoint x: 660, startPoint y: 243, endPoint x: 544, endPoint y: 249, distance: 116.4
click at [552, 253] on p "[EMAIL_ADDRESS][DOMAIN_NAME]" at bounding box center [627, 259] width 151 height 12
copy p "[EMAIL_ADDRESS][DOMAIN_NAME]"
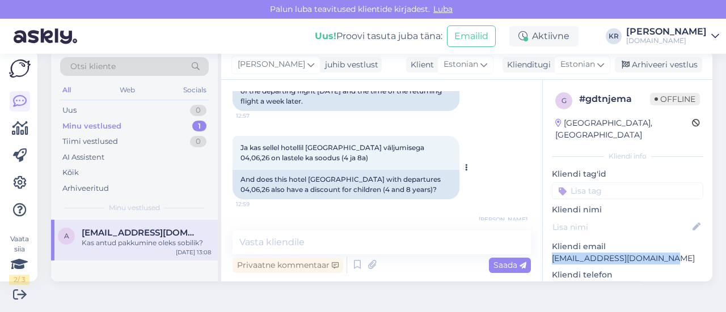
scroll to position [119, 0]
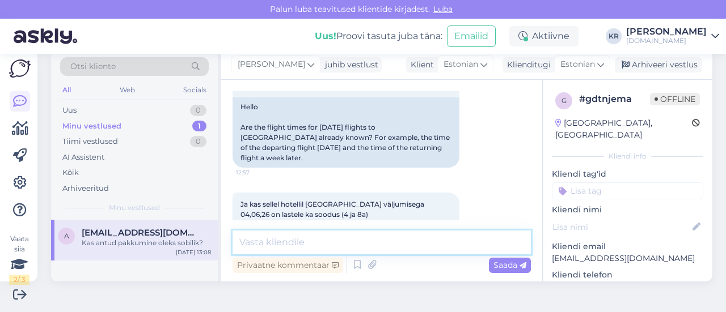
click at [343, 236] on textarea at bounding box center [382, 243] width 298 height 24
type textarea "Pakkumine on saadetud Teile meilile :)"
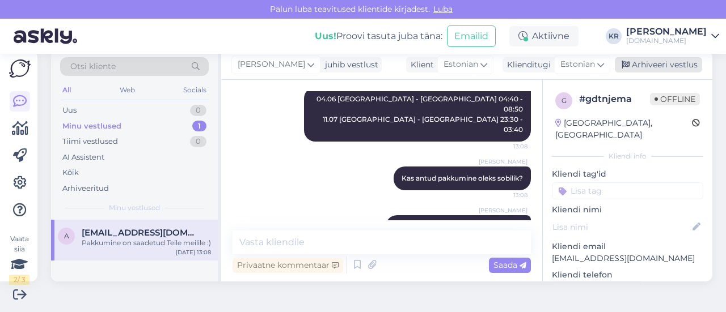
click at [658, 65] on div "Arhiveeri vestlus" at bounding box center [658, 64] width 87 height 15
